Goal: Navigation & Orientation: Find specific page/section

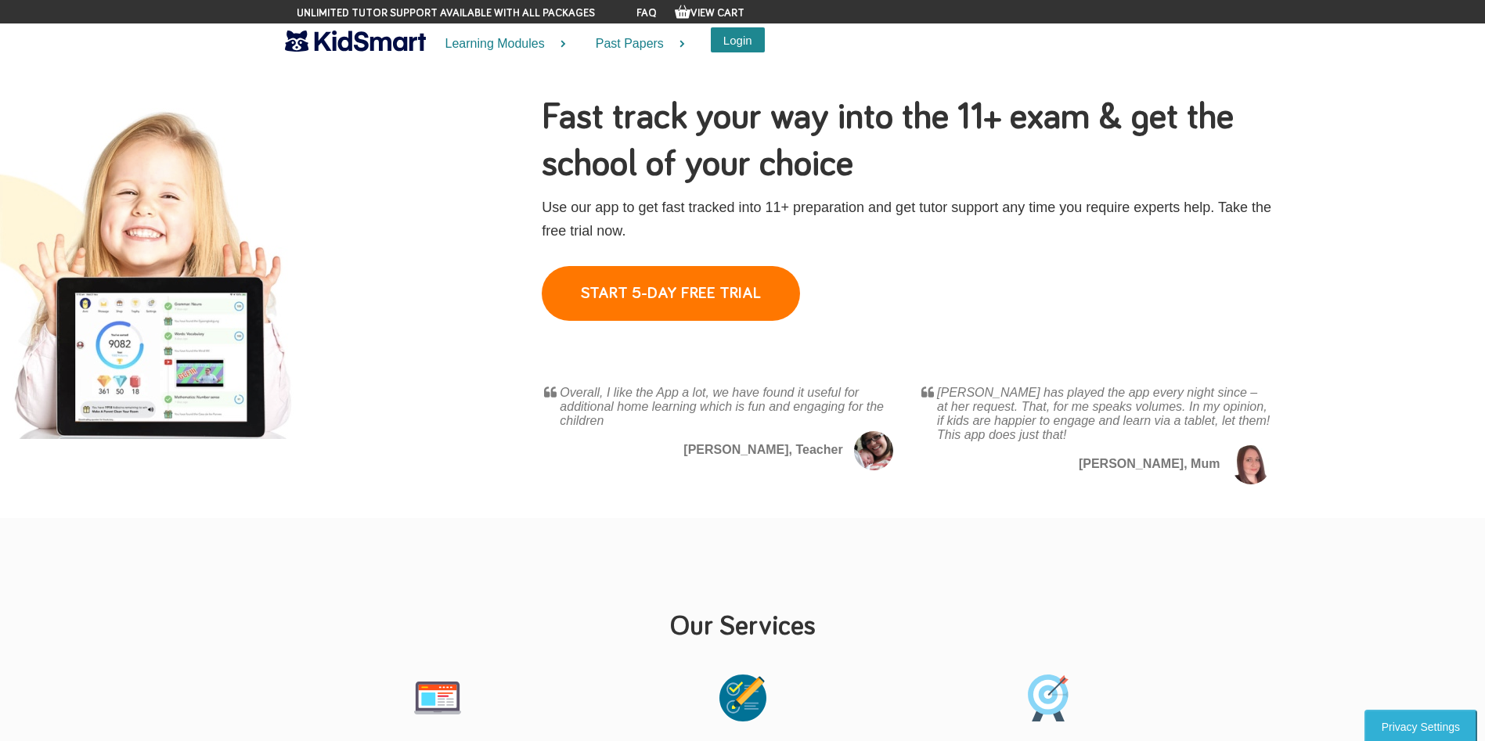
click at [722, 45] on button "Login" at bounding box center [738, 39] width 54 height 25
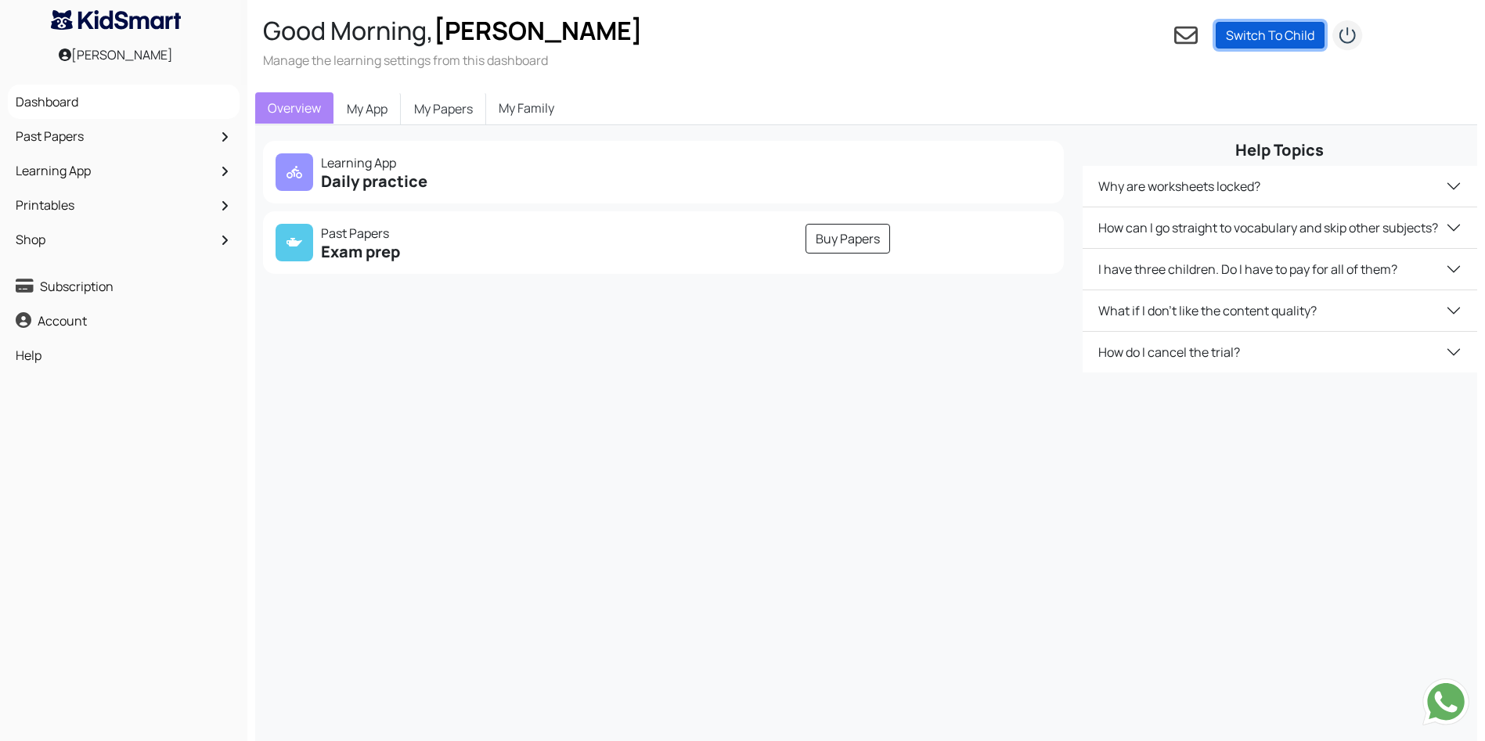
click at [1296, 31] on link "Switch To Child" at bounding box center [1269, 35] width 109 height 27
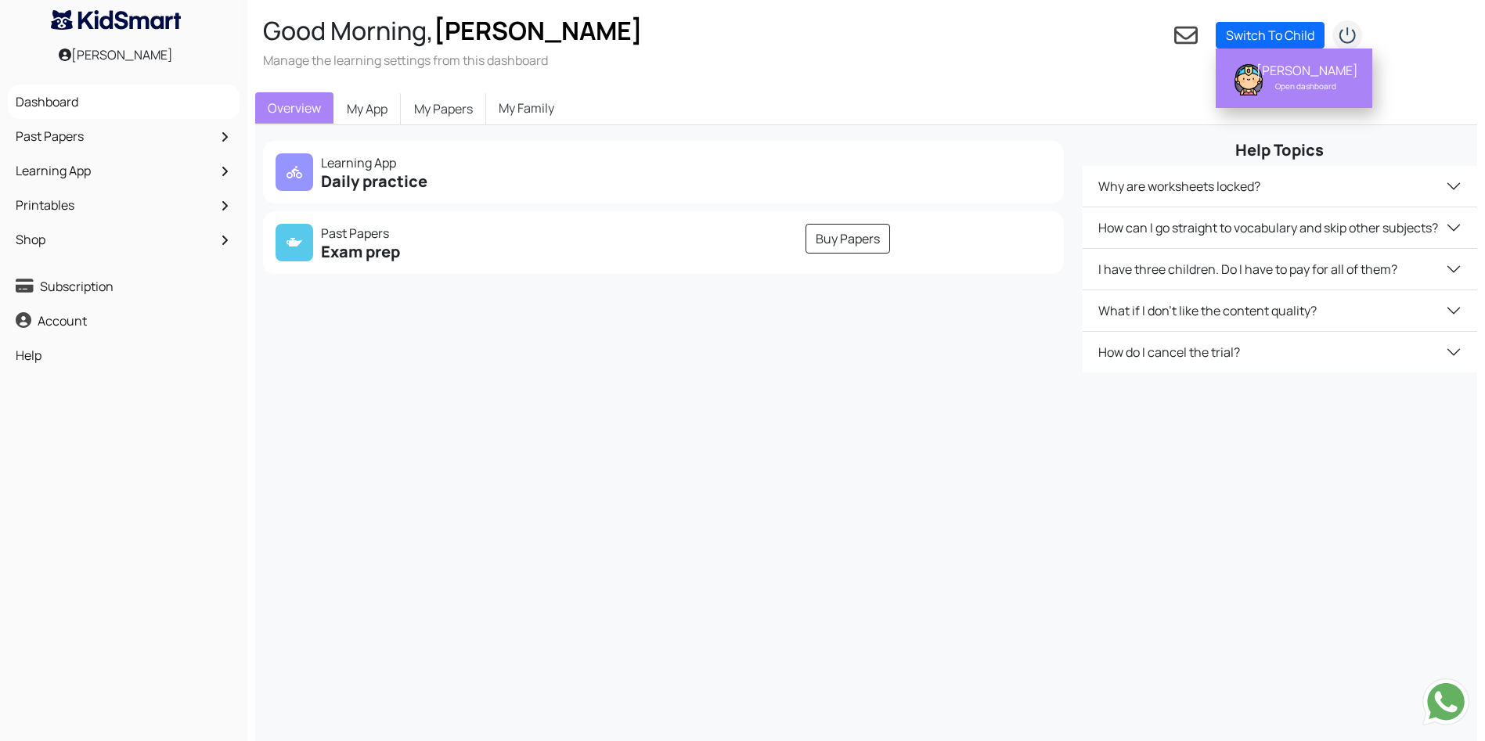
click at [1280, 73] on div "Lakshita Sivasubramaniyam" at bounding box center [1305, 71] width 99 height 16
